Goal: Task Accomplishment & Management: Manage account settings

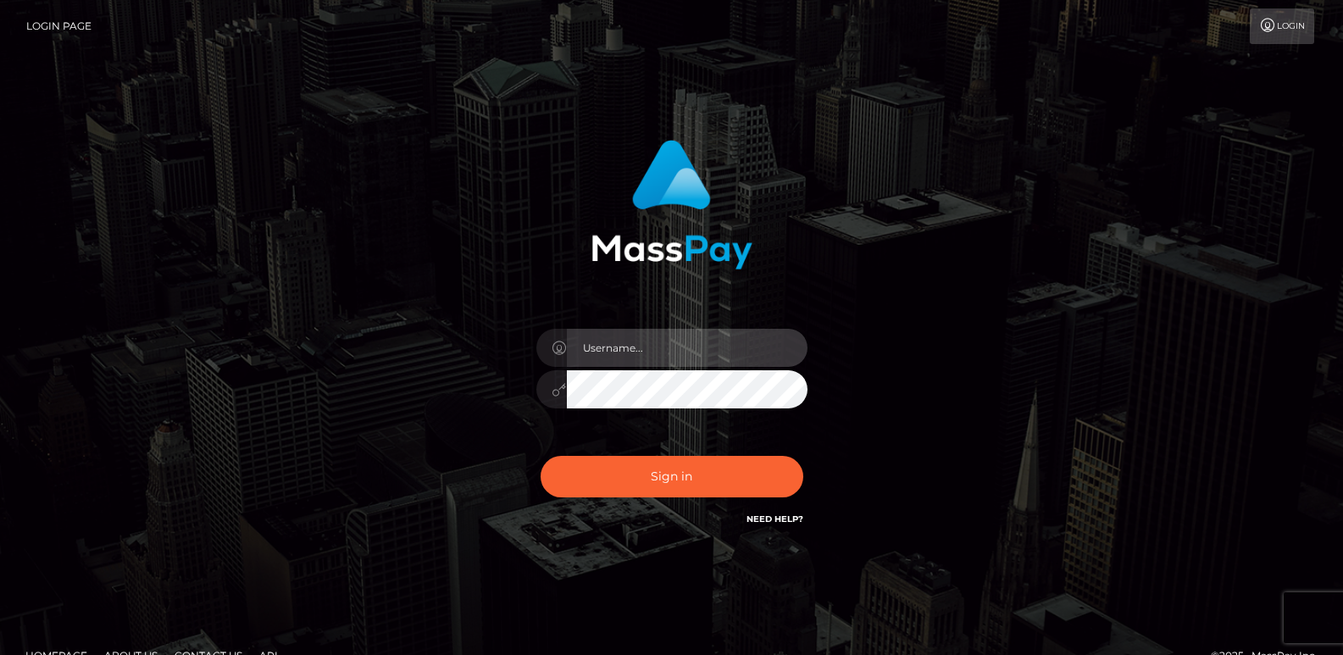
click at [649, 352] on input "text" at bounding box center [687, 348] width 241 height 38
type input "[EMAIL_ADDRESS][DOMAIN_NAME]"
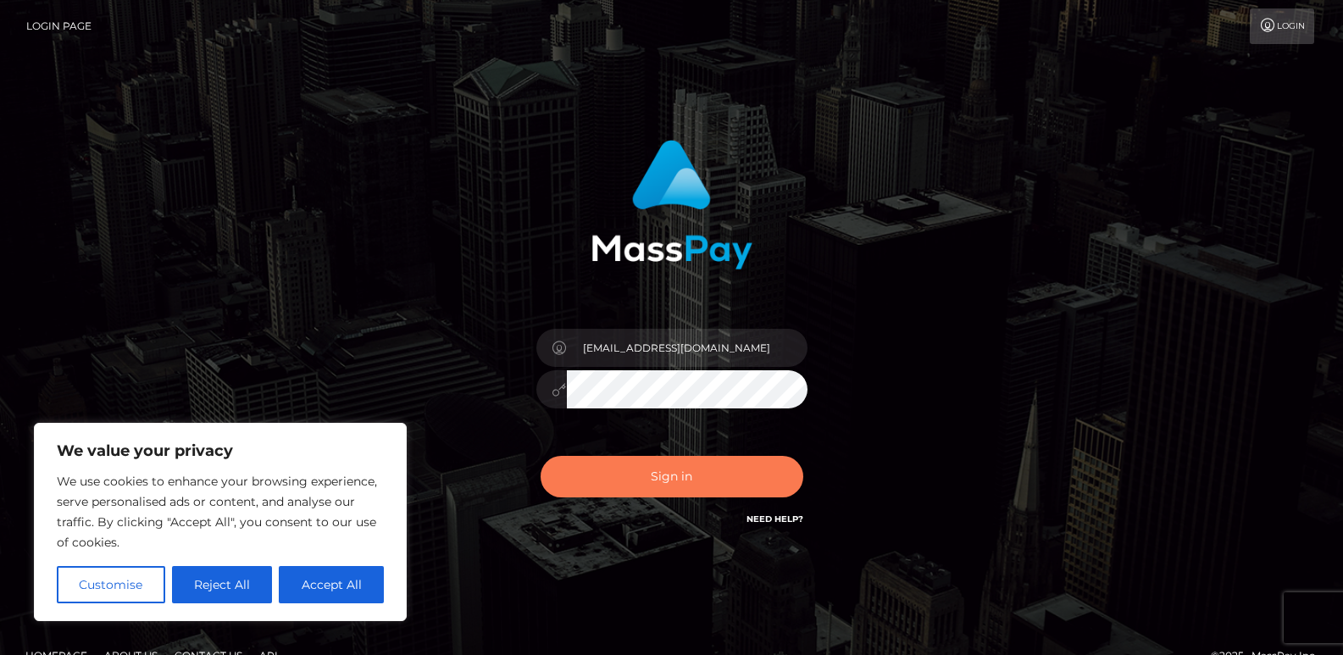
click at [707, 476] on button "Sign in" at bounding box center [672, 477] width 263 height 42
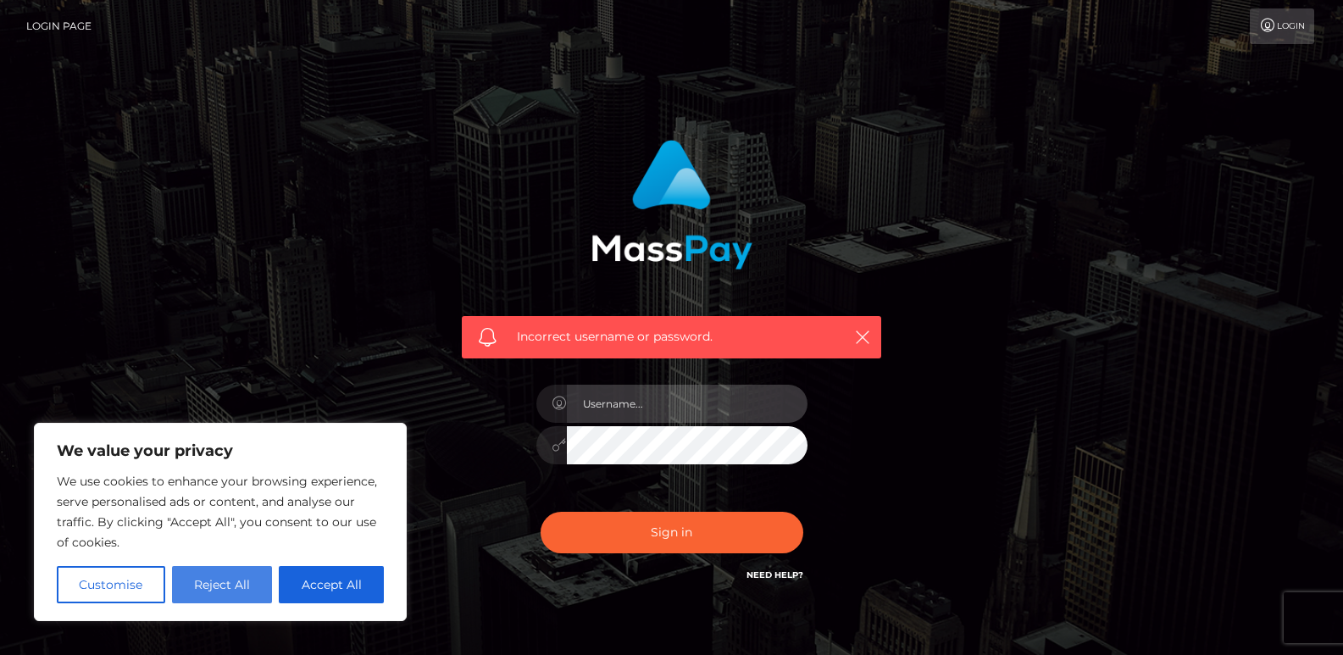
type input "[EMAIL_ADDRESS][DOMAIN_NAME]"
click at [208, 601] on button "Reject All" at bounding box center [222, 584] width 101 height 37
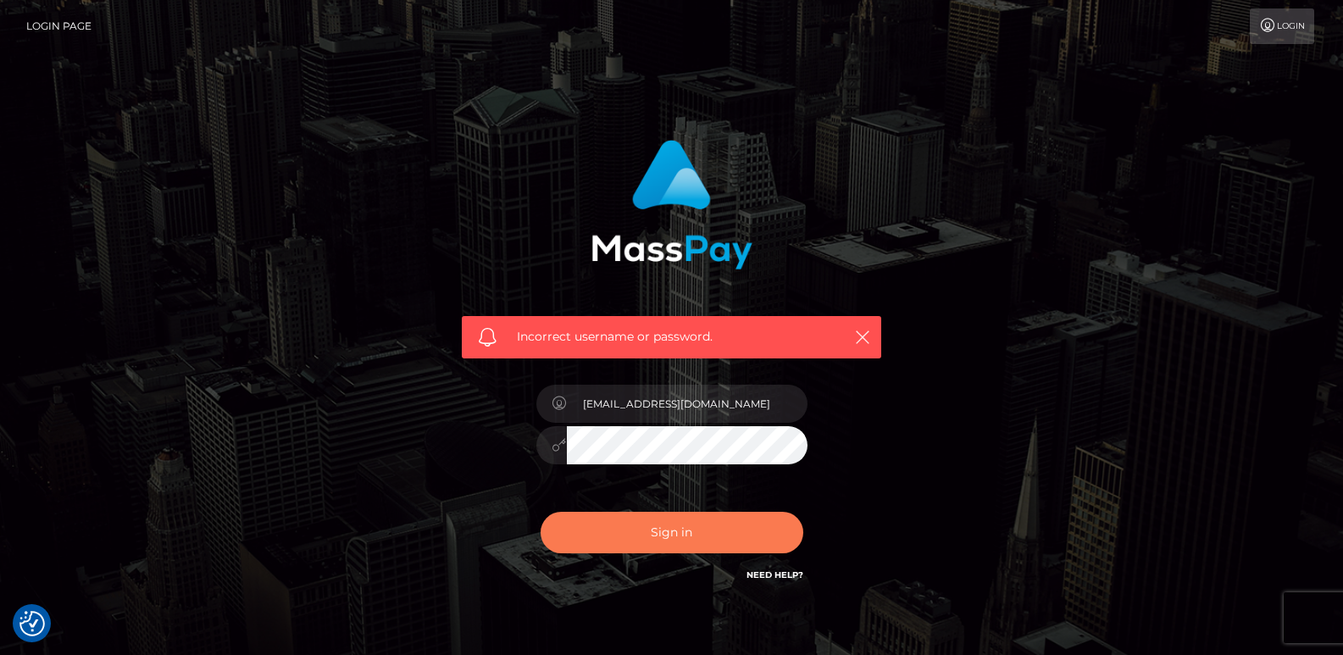
click at [584, 527] on button "Sign in" at bounding box center [672, 533] width 263 height 42
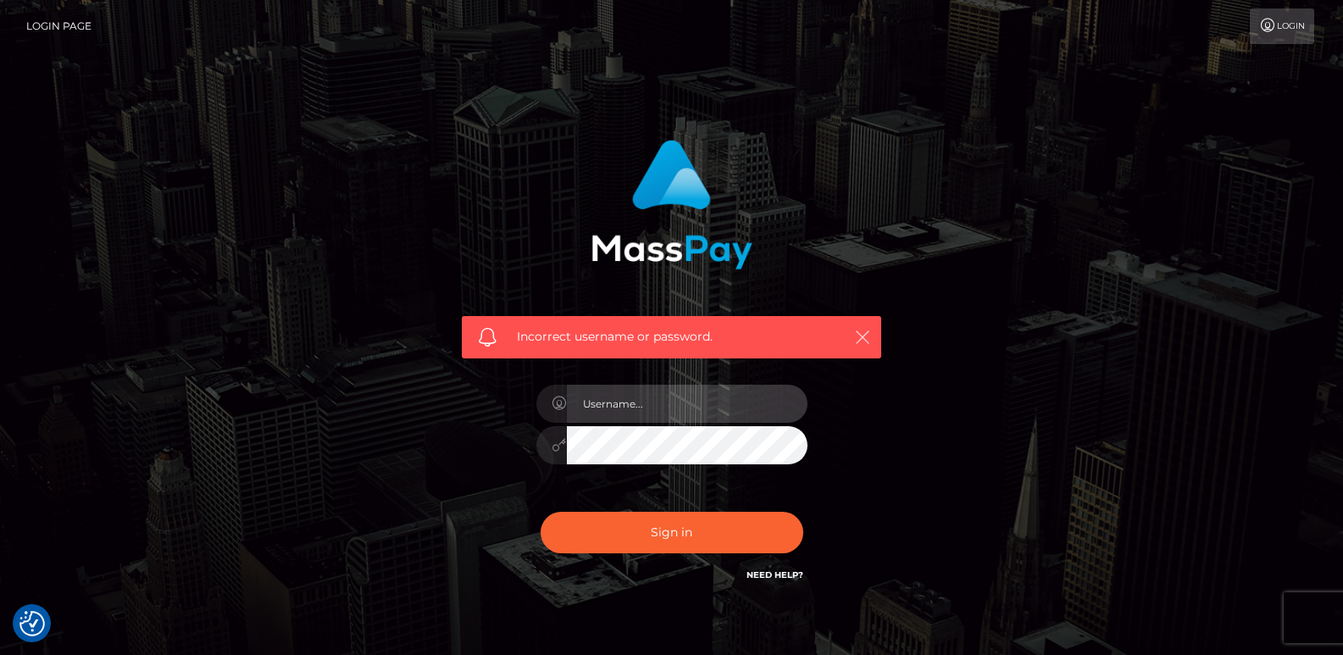
type input "[EMAIL_ADDRESS][DOMAIN_NAME]"
click at [863, 340] on icon "button" at bounding box center [862, 337] width 17 height 17
